Goal: Task Accomplishment & Management: Complete application form

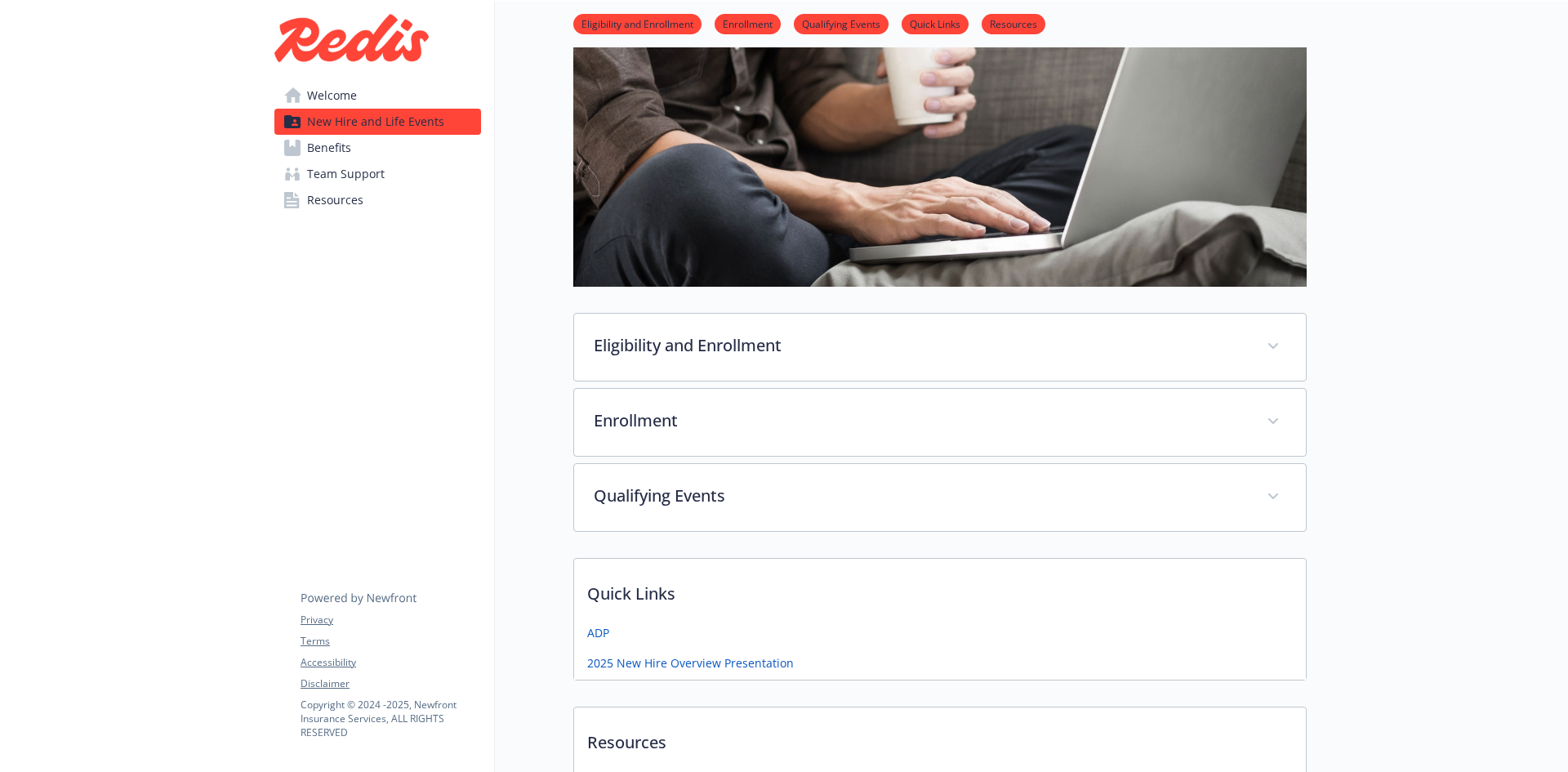
scroll to position [163, 0]
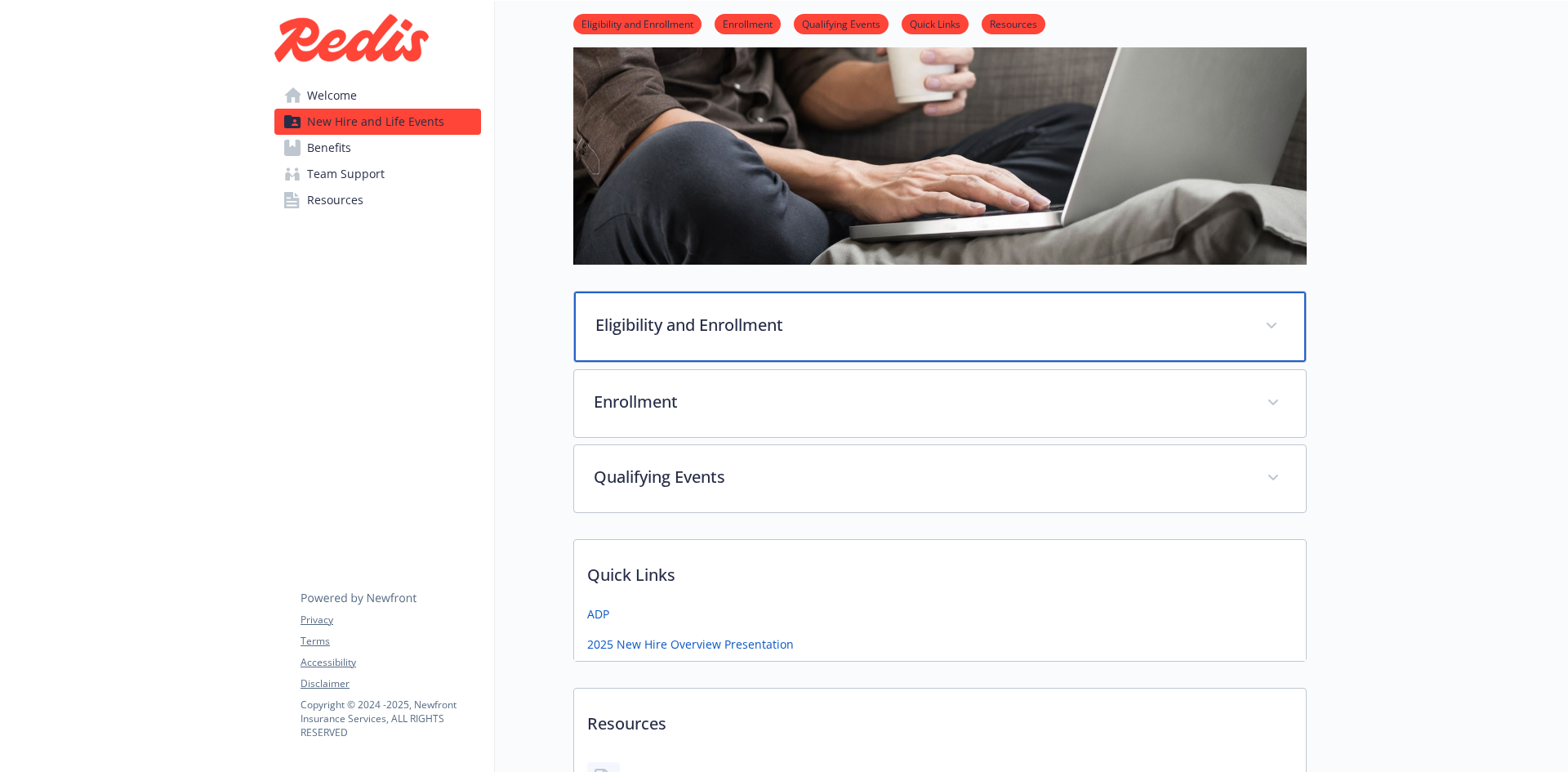
click at [1279, 322] on span at bounding box center [1271, 326] width 27 height 27
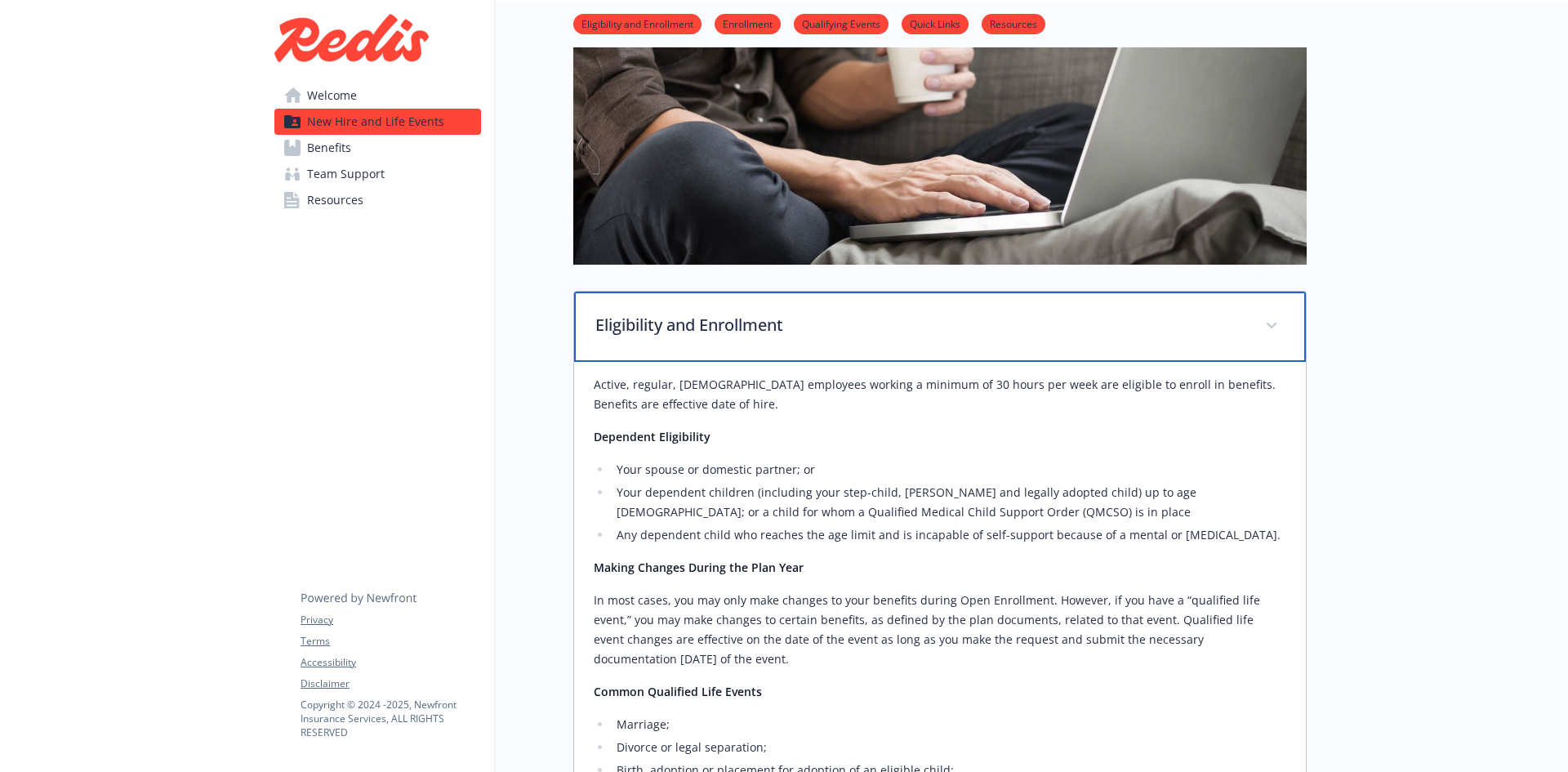
click at [1279, 322] on span at bounding box center [1271, 326] width 27 height 27
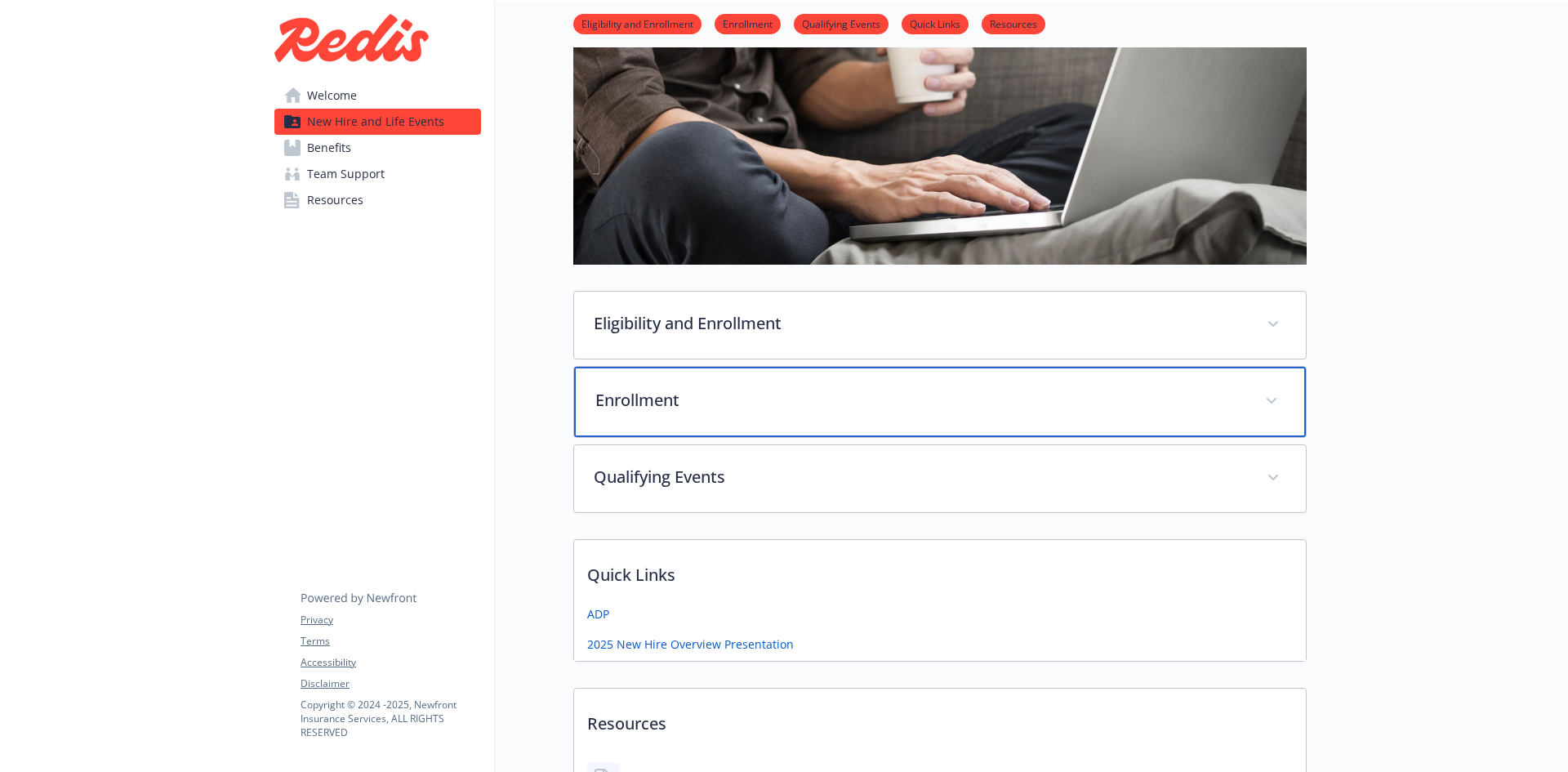
click at [1277, 404] on span at bounding box center [1271, 401] width 27 height 27
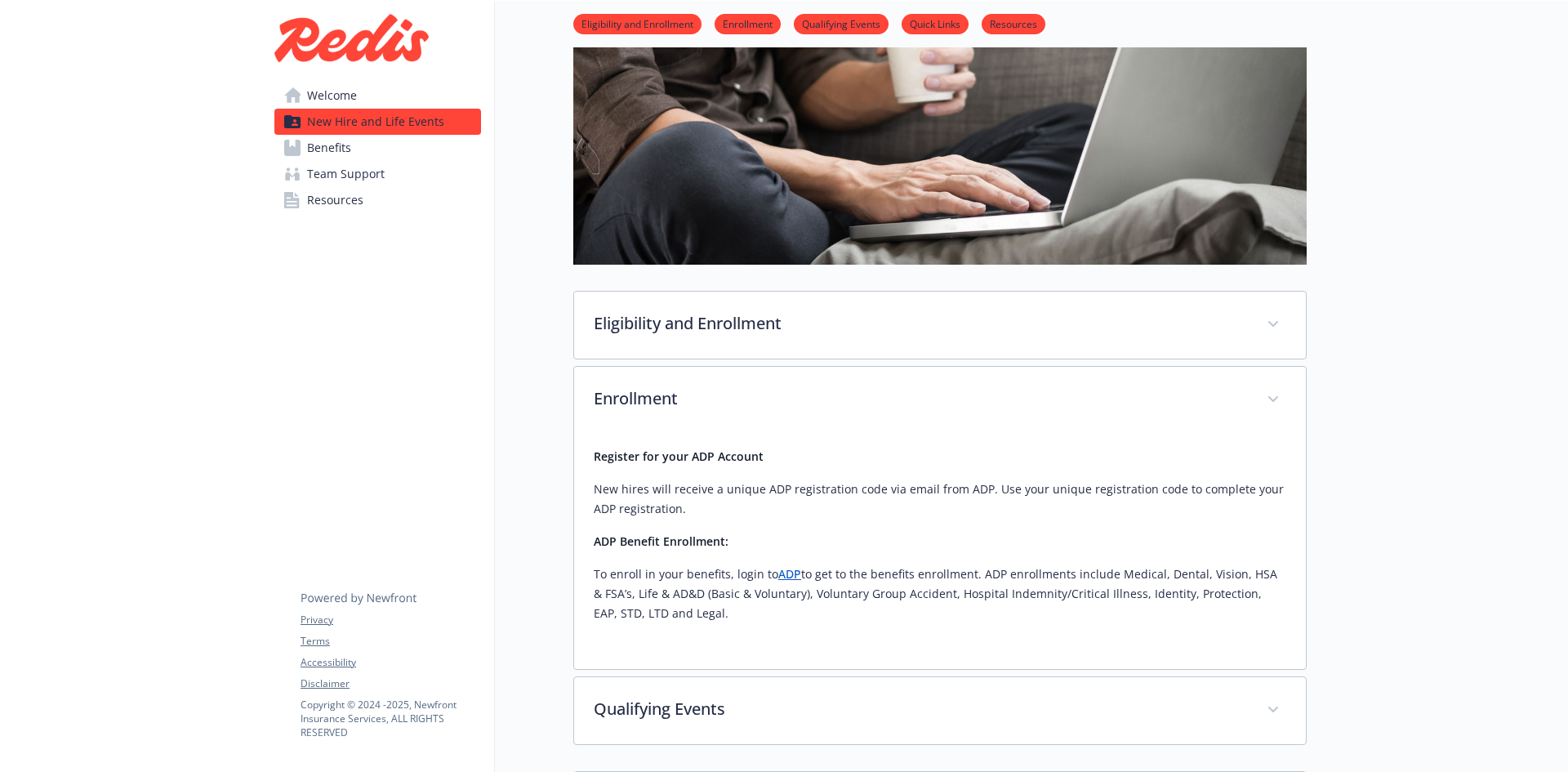
click at [788, 581] on link "ADP" at bounding box center [789, 573] width 23 height 16
